Goal: Find specific fact: Find contact information

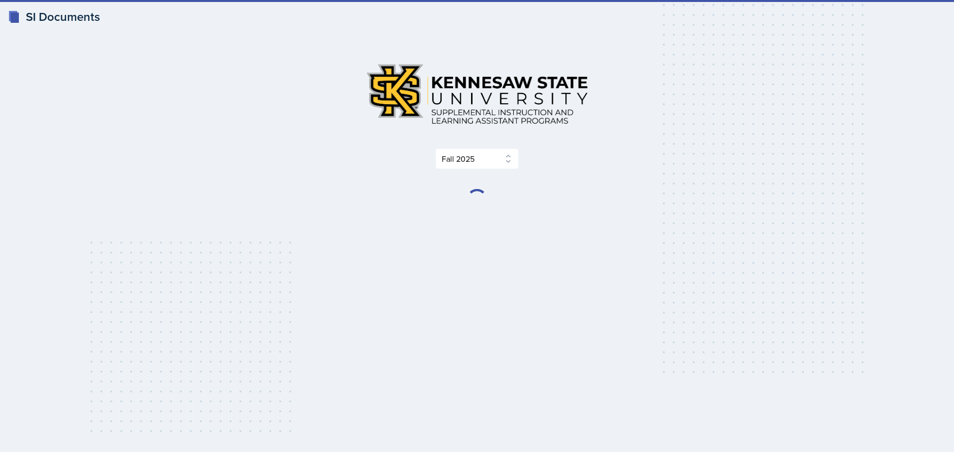
select select "2bed604d-1099-4043-b1bc-2365e8740244"
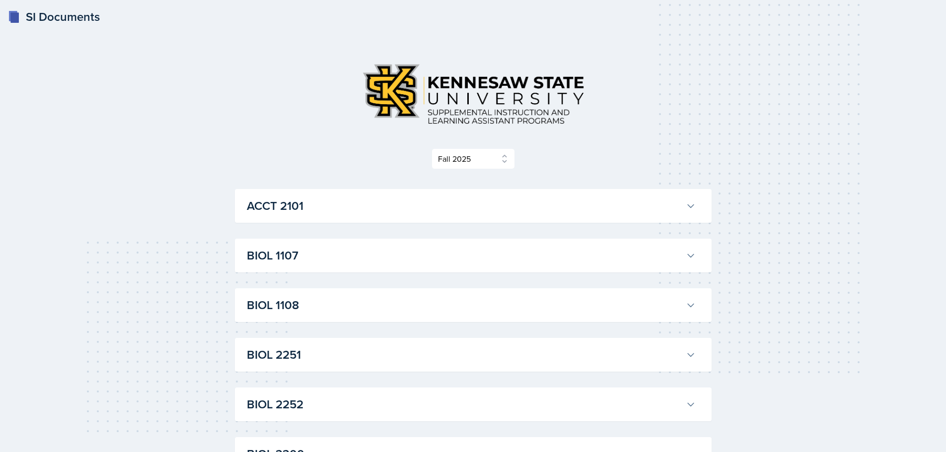
click at [303, 315] on button "BIOL 1108" at bounding box center [471, 306] width 453 height 22
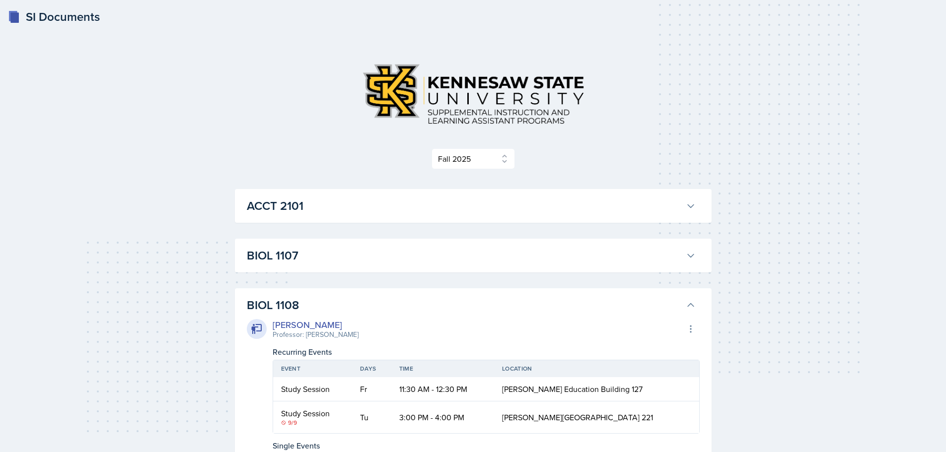
scroll to position [199, 0]
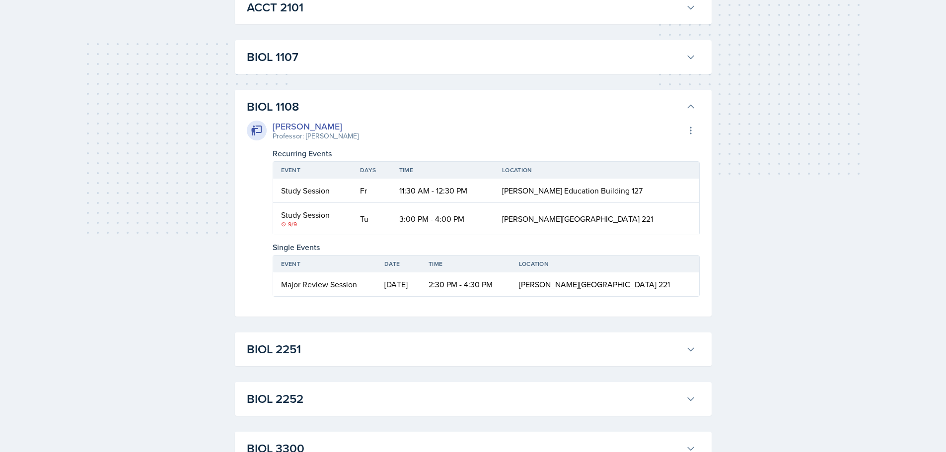
drag, startPoint x: 305, startPoint y: 136, endPoint x: 350, endPoint y: 135, distance: 44.2
click at [350, 135] on div "[PERSON_NAME] Professor: [PERSON_NAME] Export to Google Calendar" at bounding box center [473, 131] width 453 height 22
copy div "[PERSON_NAME]"
click at [357, 145] on div "[PERSON_NAME] Professor: [PERSON_NAME] Export to Google Calendar Recurring Even…" at bounding box center [473, 208] width 453 height 177
drag, startPoint x: 355, startPoint y: 134, endPoint x: 305, endPoint y: 135, distance: 50.2
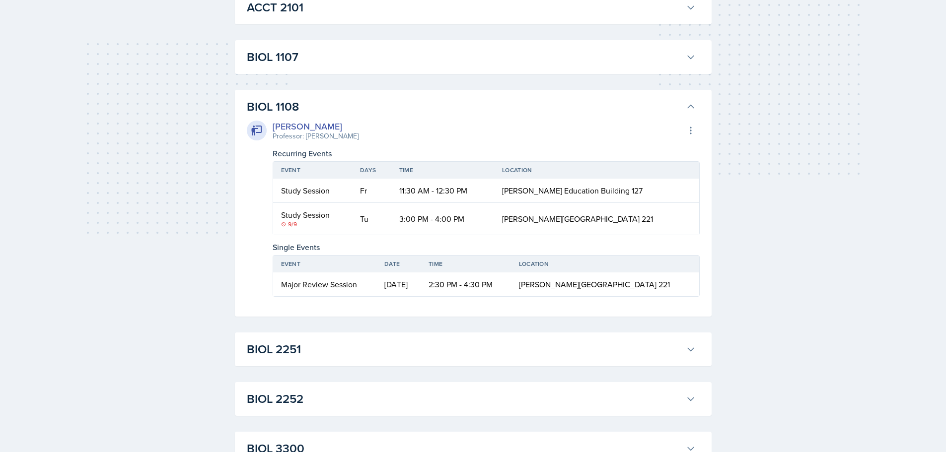
click at [305, 135] on div "[PERSON_NAME] Professor: [PERSON_NAME] Export to Google Calendar" at bounding box center [473, 131] width 453 height 22
copy div "[PERSON_NAME]"
